Goal: Navigation & Orientation: Find specific page/section

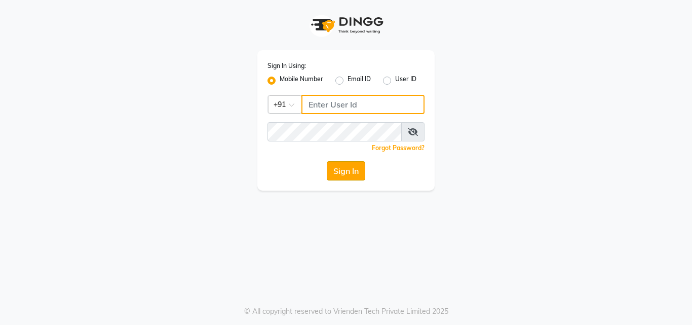
type input "9771433806"
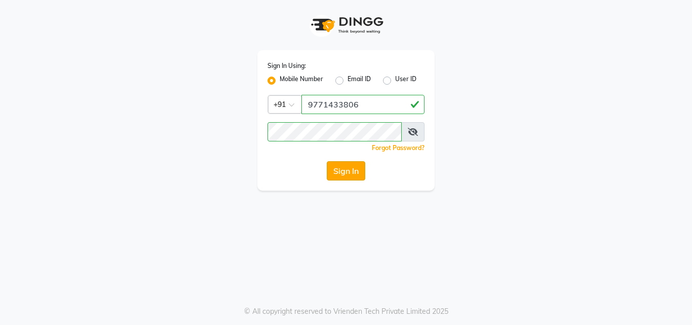
click at [342, 171] on button "Sign In" at bounding box center [346, 170] width 38 height 19
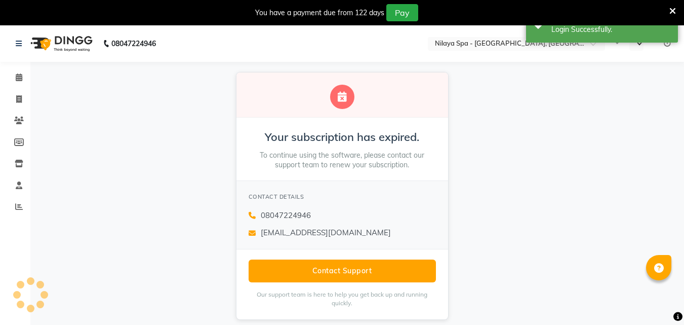
select select "en"
click at [21, 76] on icon at bounding box center [19, 77] width 7 height 8
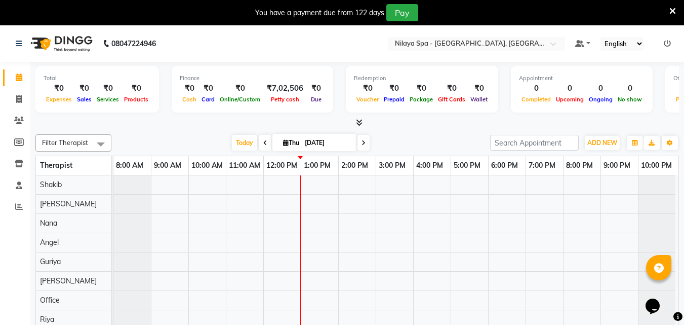
click at [263, 140] on icon at bounding box center [265, 143] width 4 height 6
type input "[DATE]"
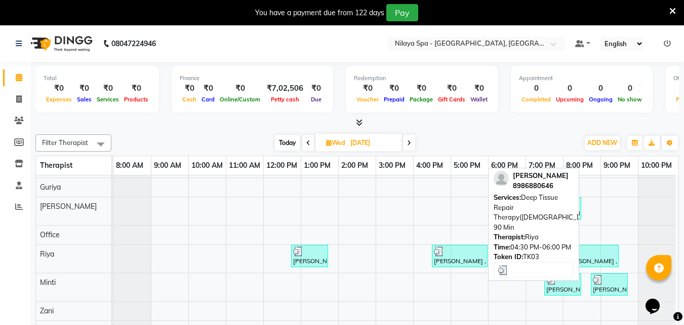
scroll to position [25, 0]
